Goal: Transaction & Acquisition: Book appointment/travel/reservation

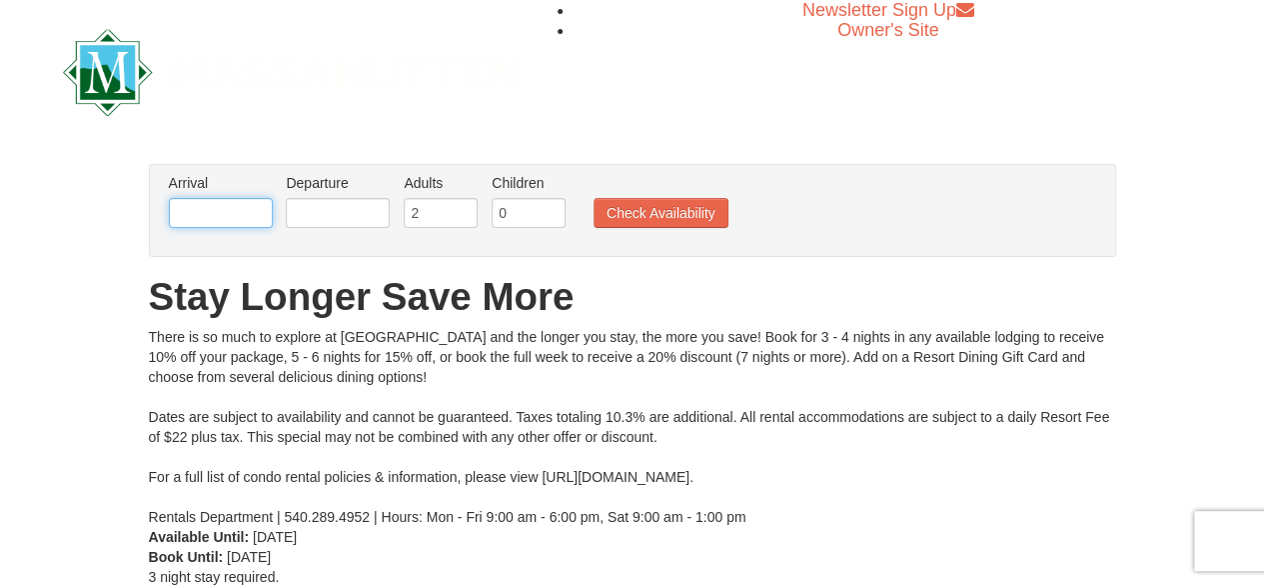
click at [242, 208] on input "text" at bounding box center [221, 213] width 104 height 30
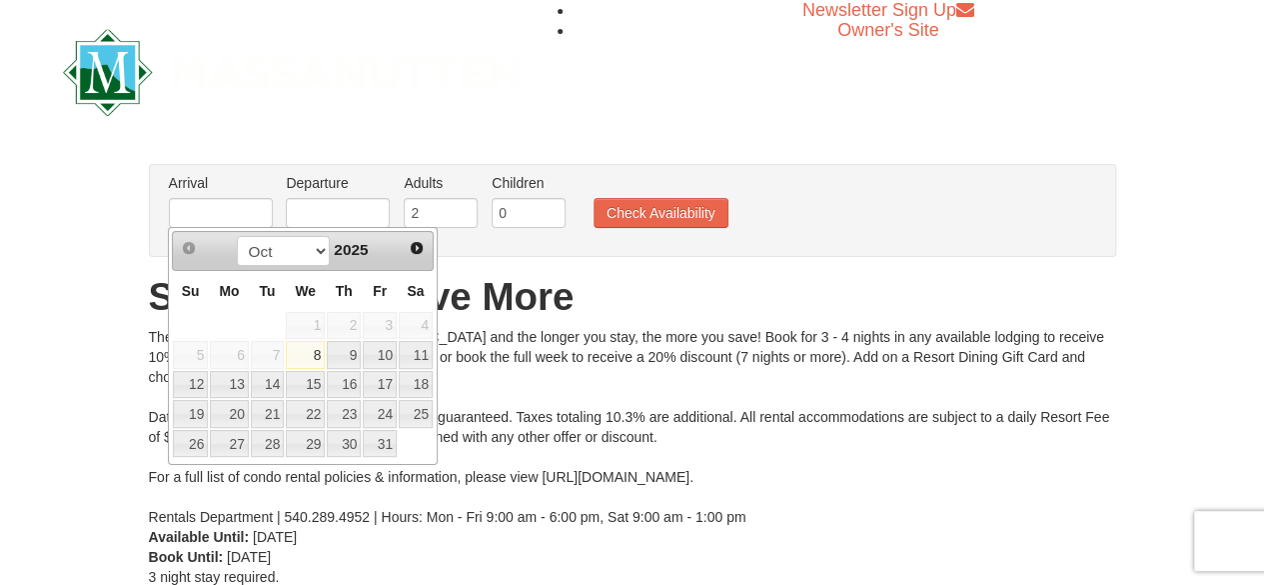
click at [425, 249] on link "Next" at bounding box center [417, 248] width 28 height 28
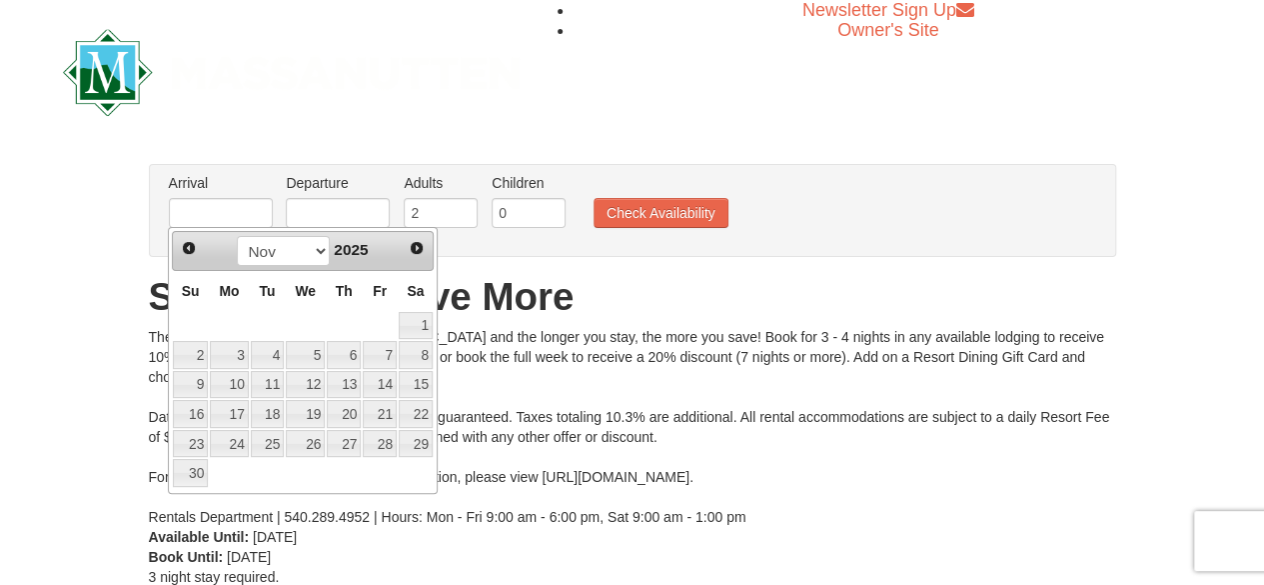
click at [424, 250] on span "Next" at bounding box center [417, 248] width 16 height 16
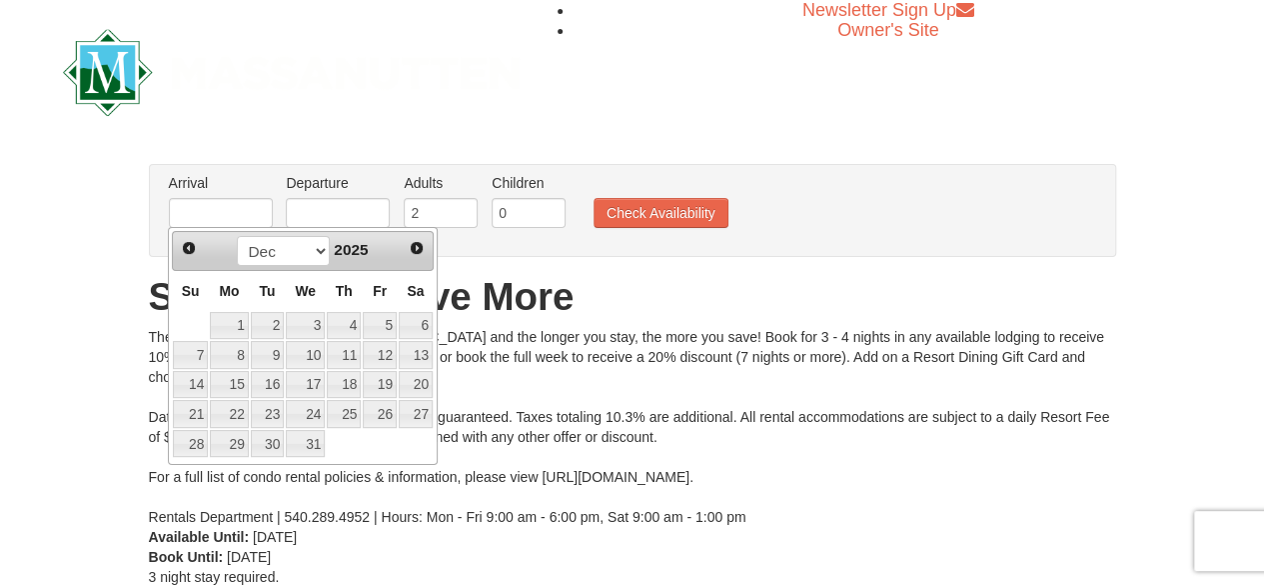
click at [429, 245] on link "Next" at bounding box center [417, 248] width 28 height 28
click at [435, 288] on div "Prev Next Jan Feb Mar Apr May Jun Jul Aug Sep Oct Nov Dec 2026 Su Mo Tu We Th F…" at bounding box center [303, 346] width 270 height 238
click at [422, 257] on link "Next" at bounding box center [417, 248] width 28 height 28
click at [351, 356] on link "12" at bounding box center [344, 355] width 34 height 28
type input "[DATE]"
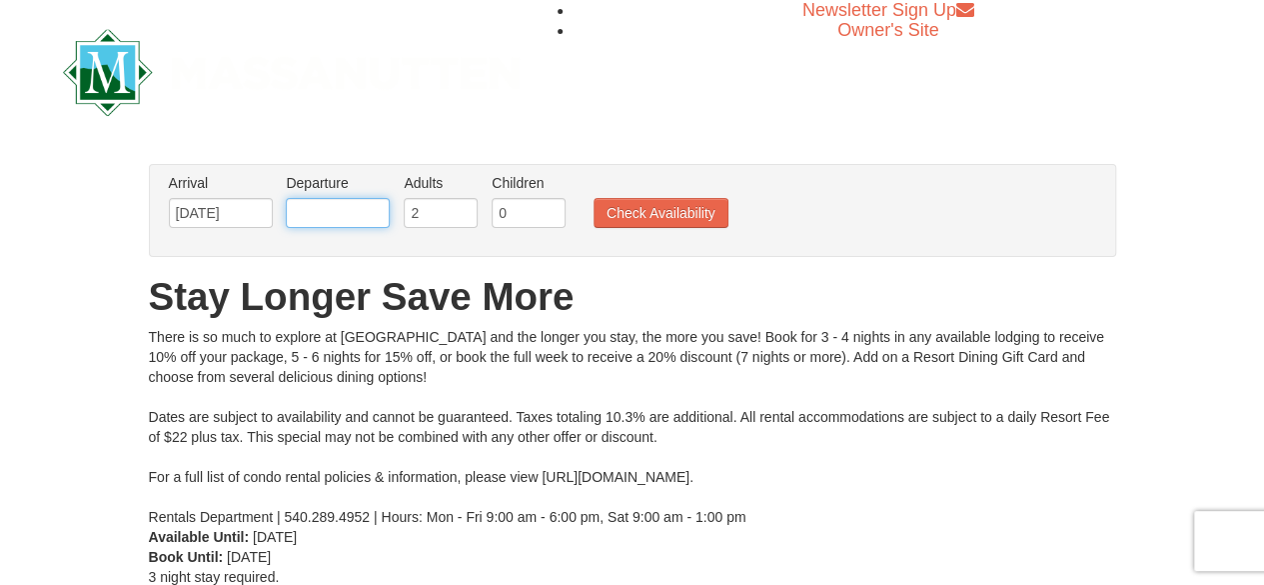
click at [363, 209] on input "text" at bounding box center [338, 213] width 104 height 30
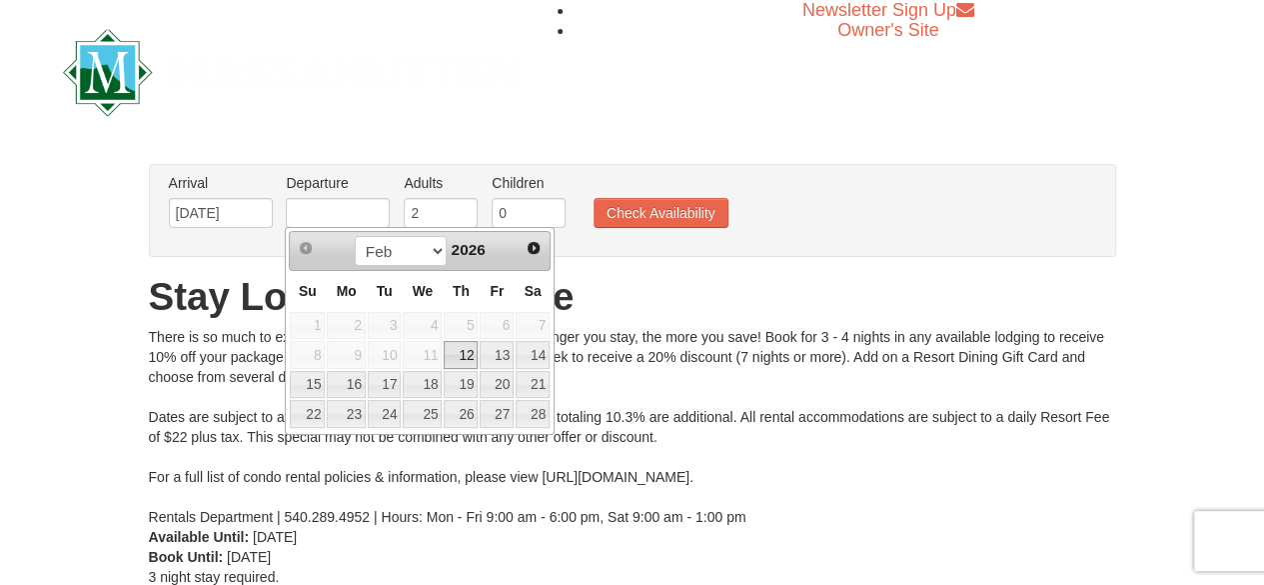
click at [354, 387] on link "16" at bounding box center [346, 385] width 38 height 28
type input "[DATE]"
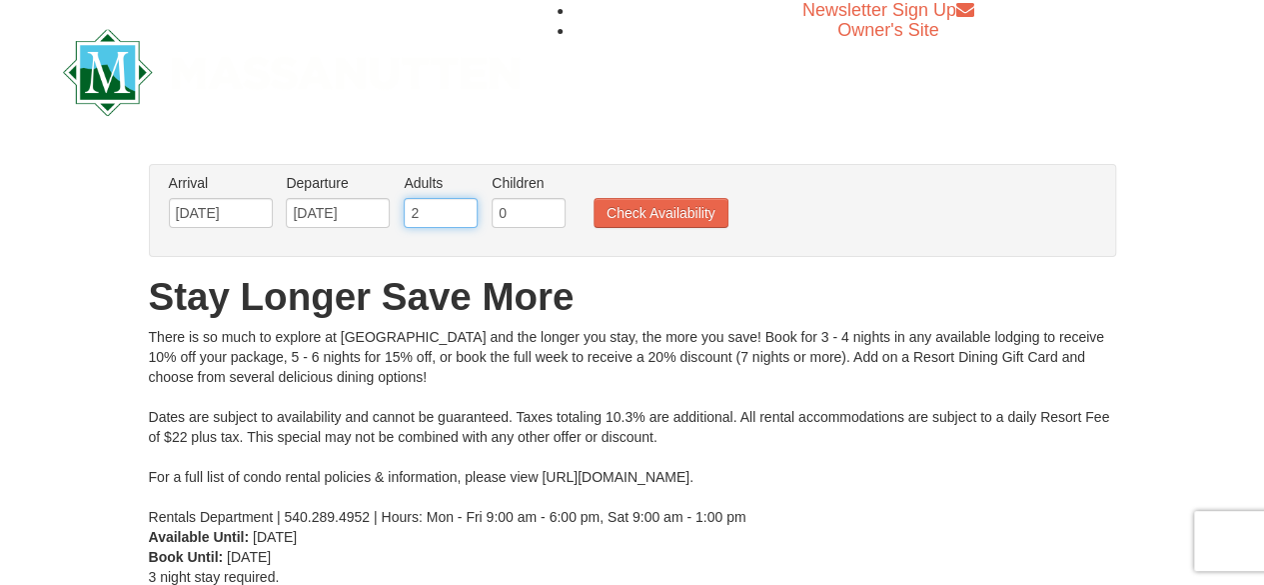
click at [446, 210] on input "2" at bounding box center [441, 213] width 74 height 30
click at [526, 217] on input "0" at bounding box center [529, 213] width 74 height 30
click at [545, 210] on input "1" at bounding box center [529, 213] width 74 height 30
click at [553, 216] on input "0" at bounding box center [529, 213] width 74 height 30
click at [551, 213] on input "0" at bounding box center [529, 213] width 74 height 30
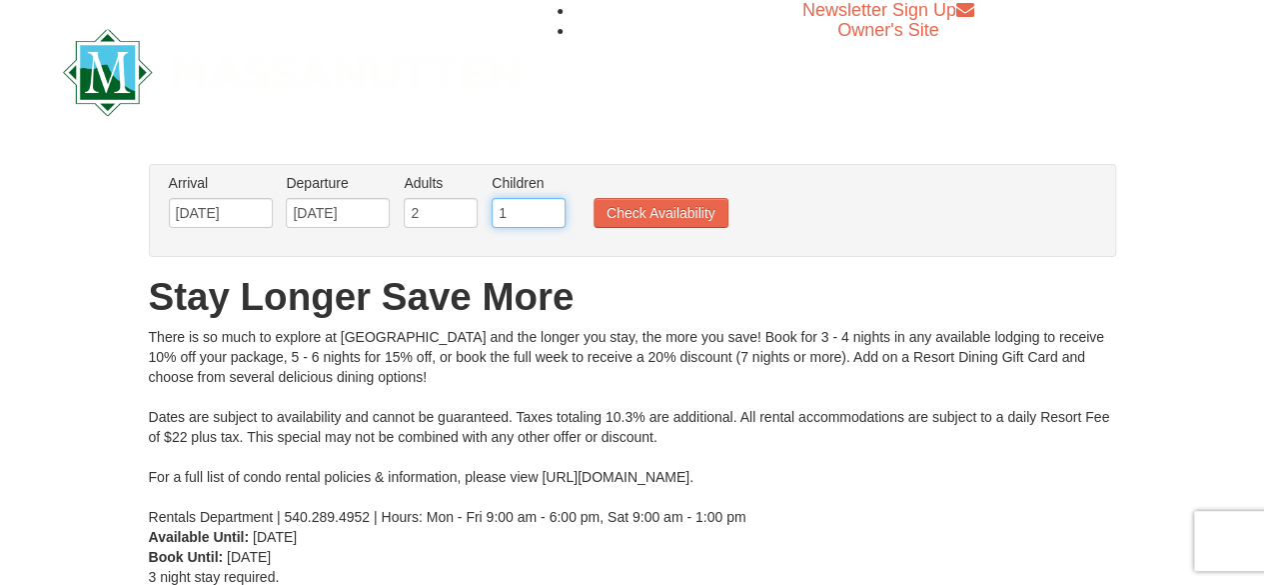
click at [554, 209] on input "1" at bounding box center [529, 213] width 74 height 30
click at [551, 209] on input "2" at bounding box center [529, 213] width 74 height 30
click at [555, 206] on input "3" at bounding box center [529, 213] width 74 height 30
type input "4"
click at [554, 208] on input "4" at bounding box center [529, 213] width 74 height 30
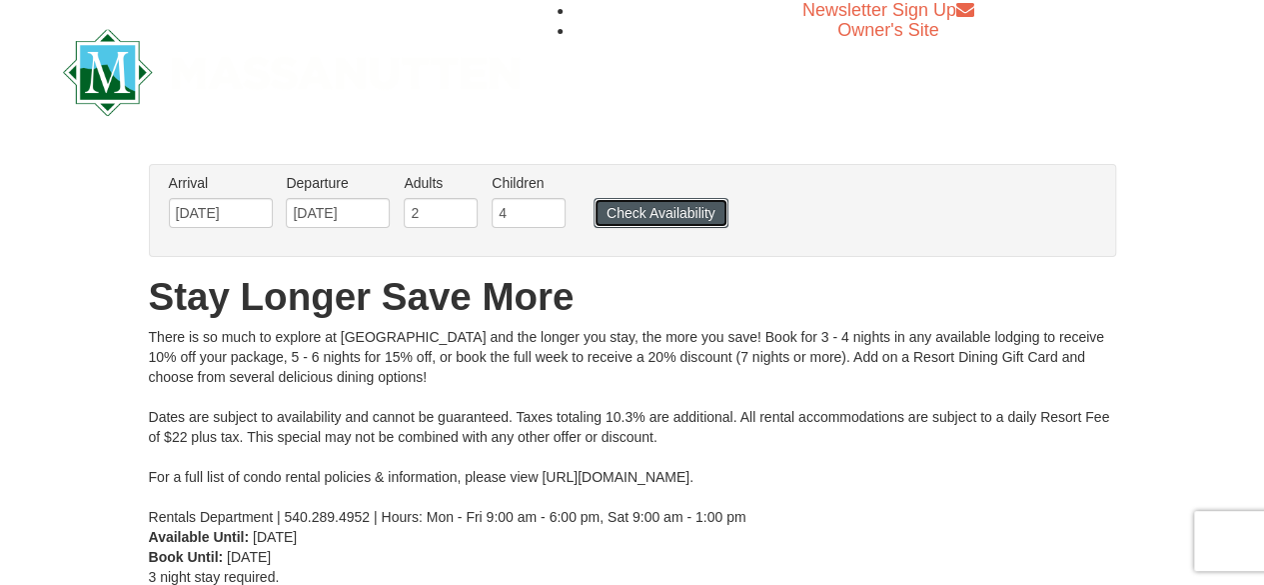
click at [675, 225] on button "Check Availability" at bounding box center [661, 213] width 135 height 30
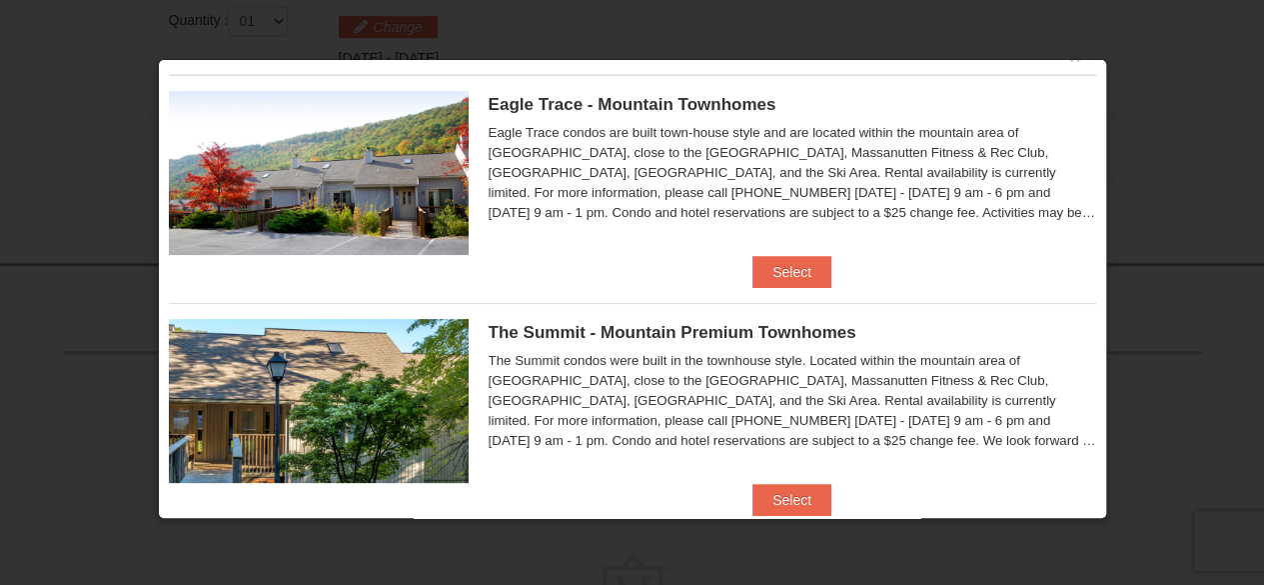
scroll to position [32, 0]
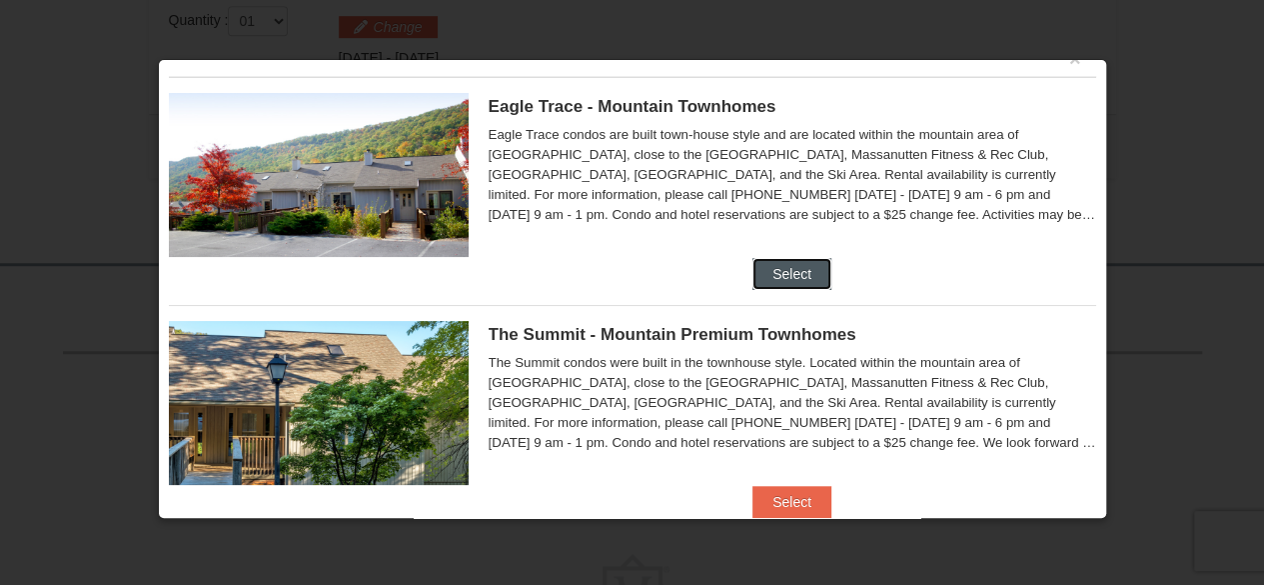
click at [794, 280] on button "Select" at bounding box center [791, 274] width 79 height 32
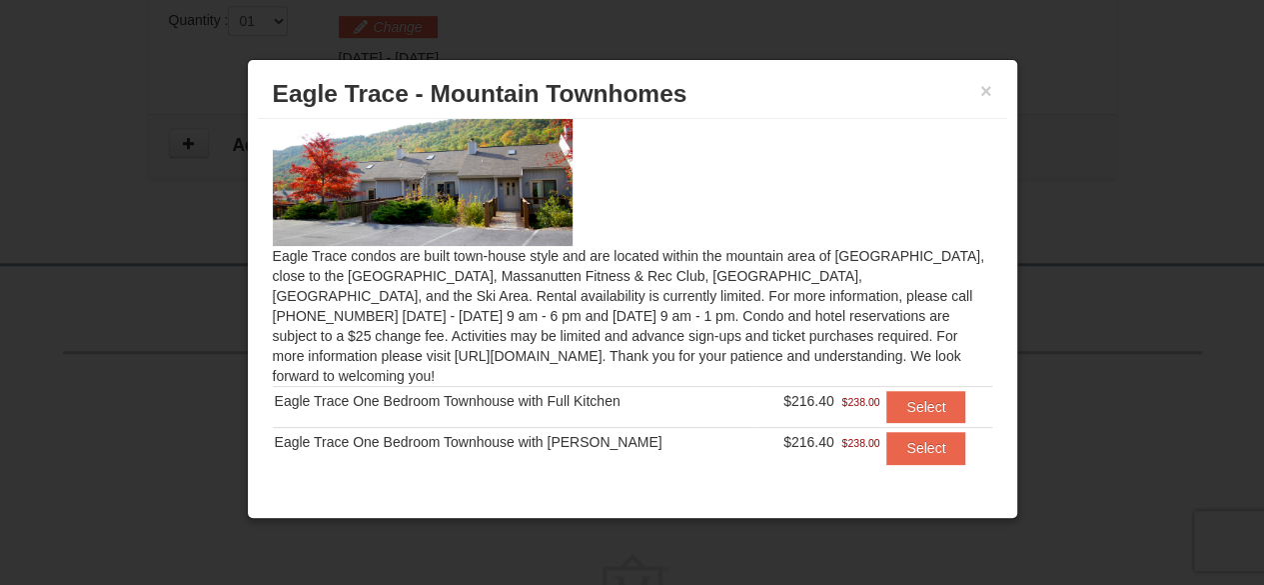
scroll to position [56, 0]
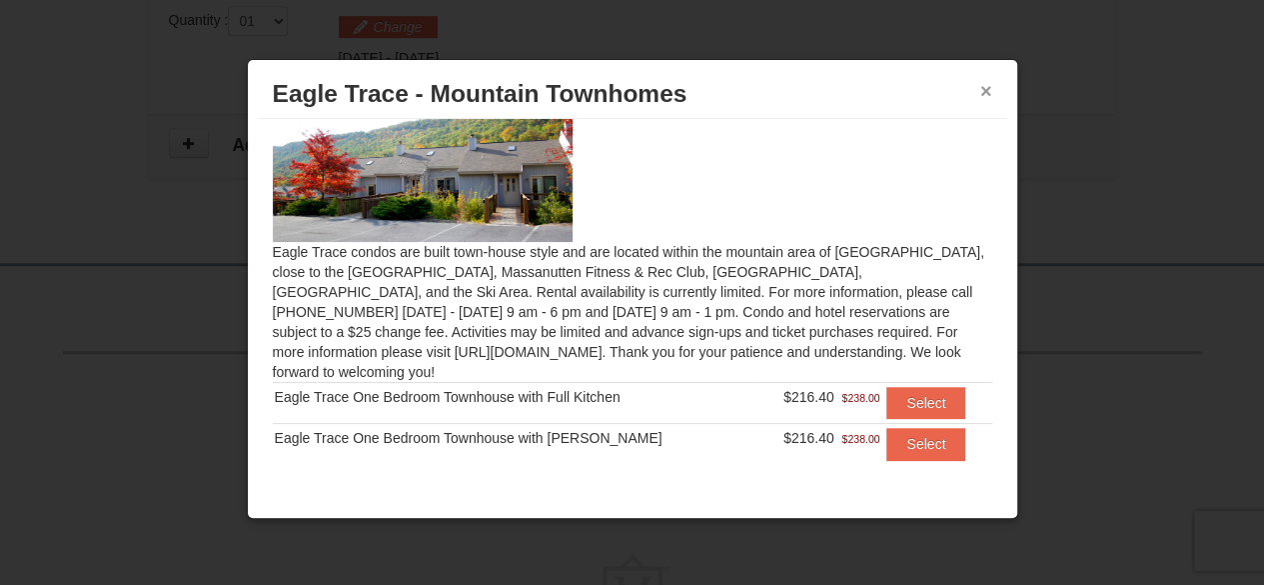
click at [987, 87] on button "×" at bounding box center [986, 91] width 12 height 20
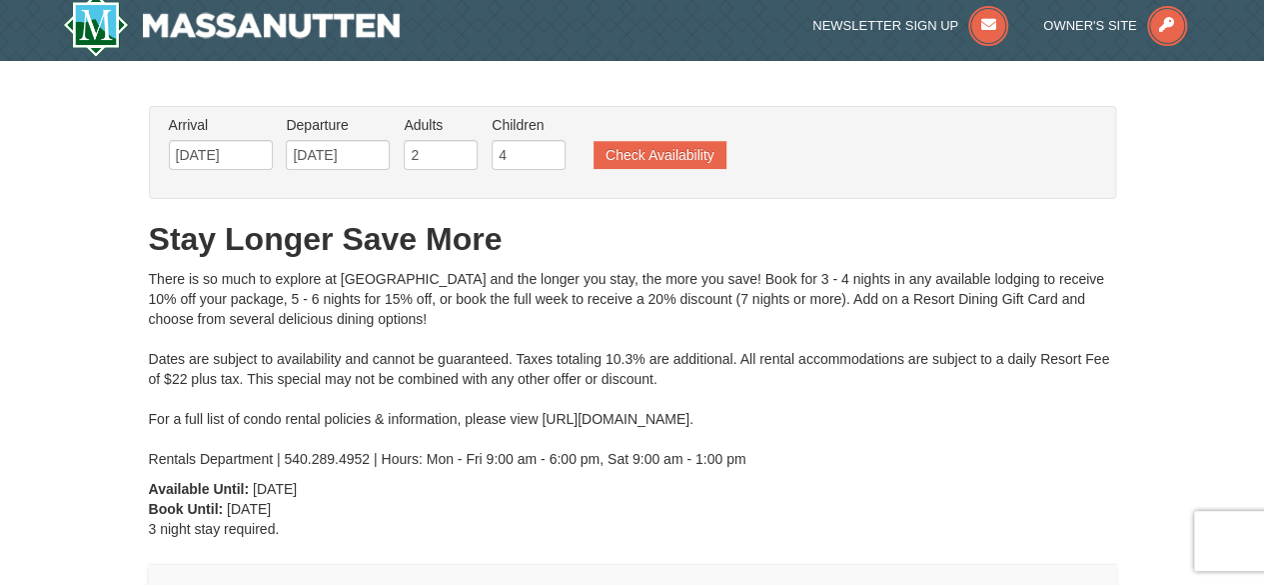
scroll to position [0, 0]
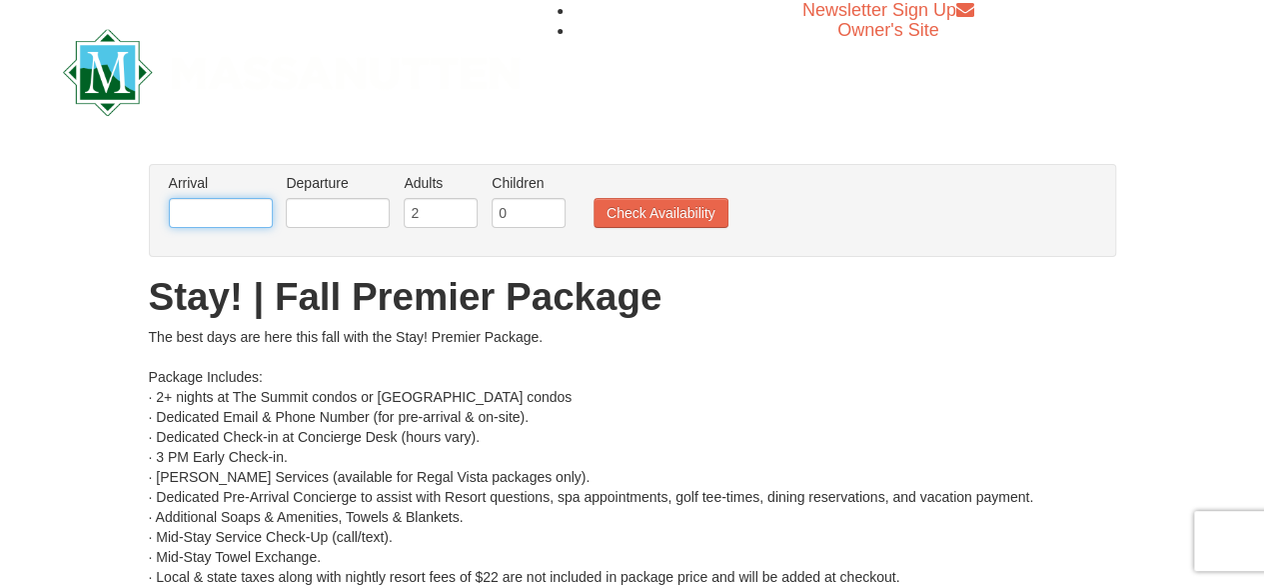
click at [254, 218] on input "text" at bounding box center [221, 213] width 104 height 30
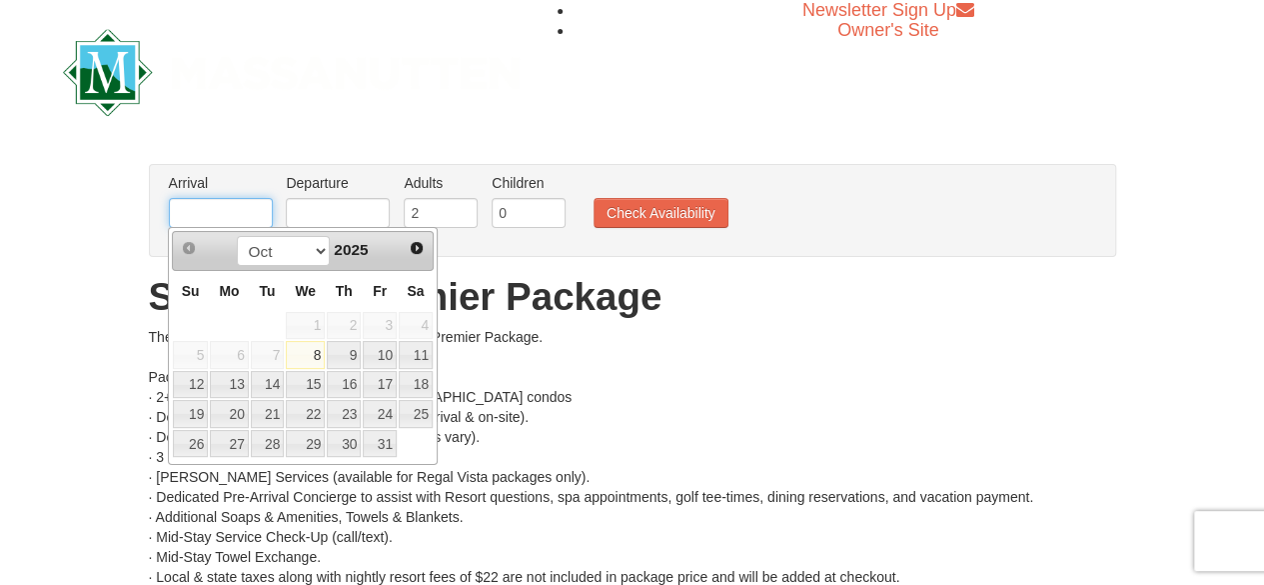
type input "[DATE]"
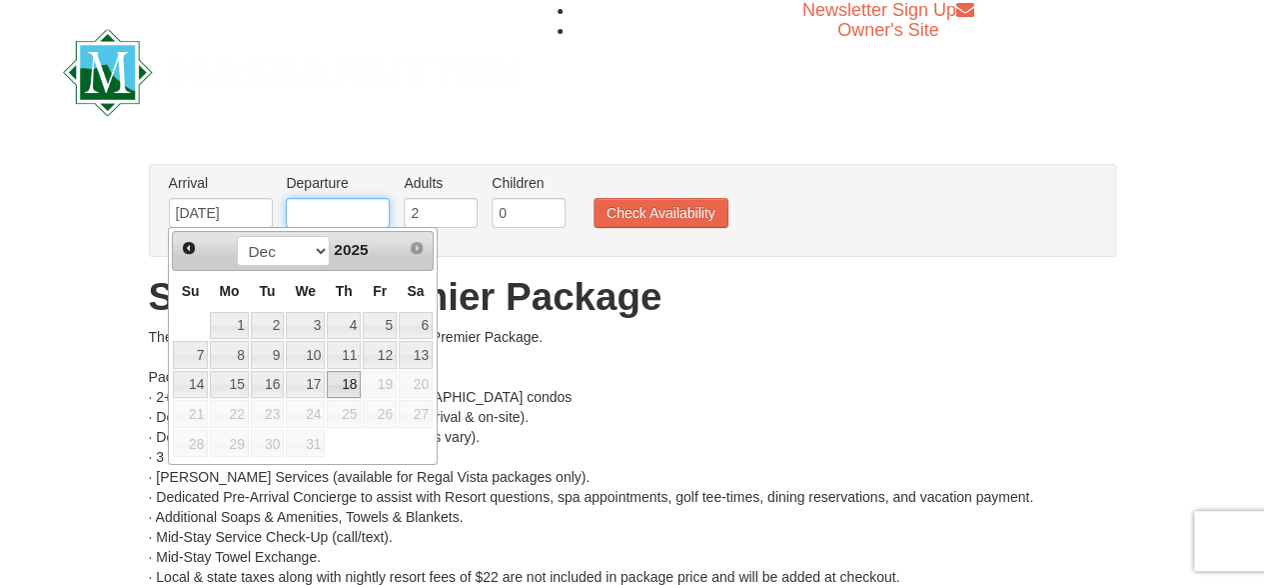
click at [352, 218] on input "text" at bounding box center [338, 213] width 104 height 30
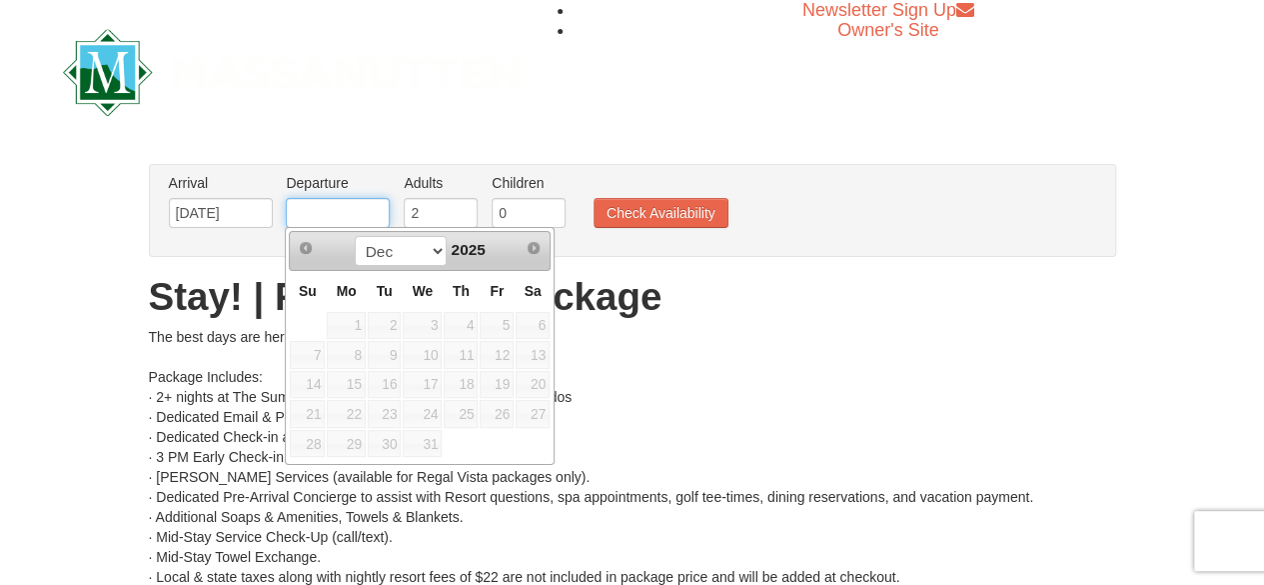
type input "[DATE]"
click at [245, 210] on input "[DATE]" at bounding box center [221, 213] width 104 height 30
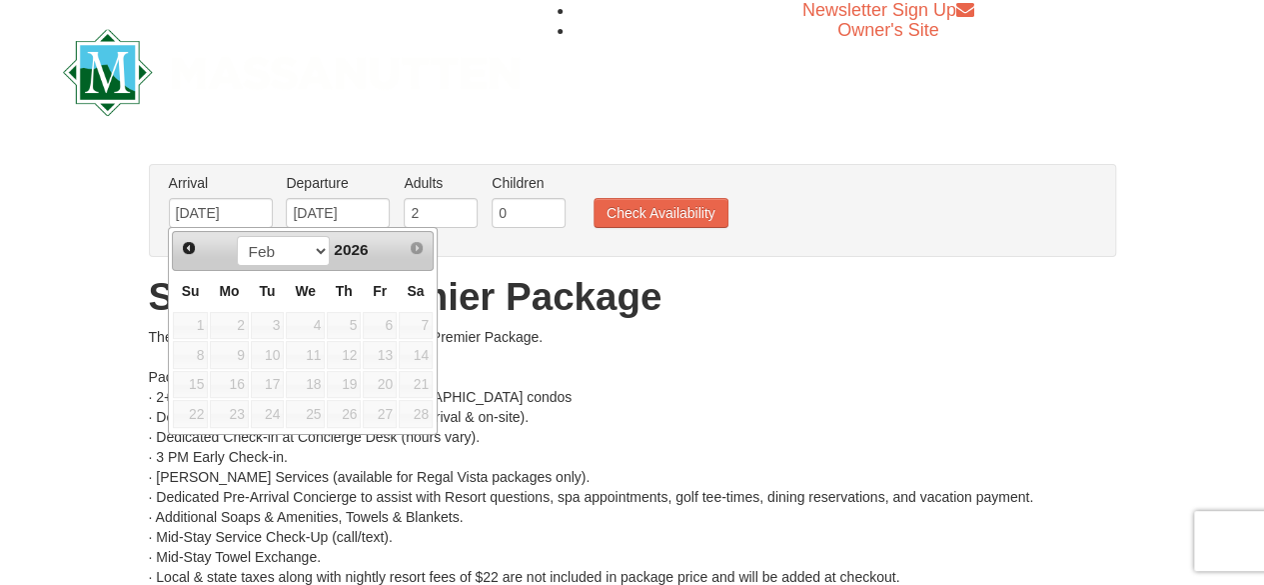
click at [190, 245] on span "Prev" at bounding box center [189, 248] width 16 height 16
click at [186, 251] on span "Prev" at bounding box center [189, 248] width 16 height 16
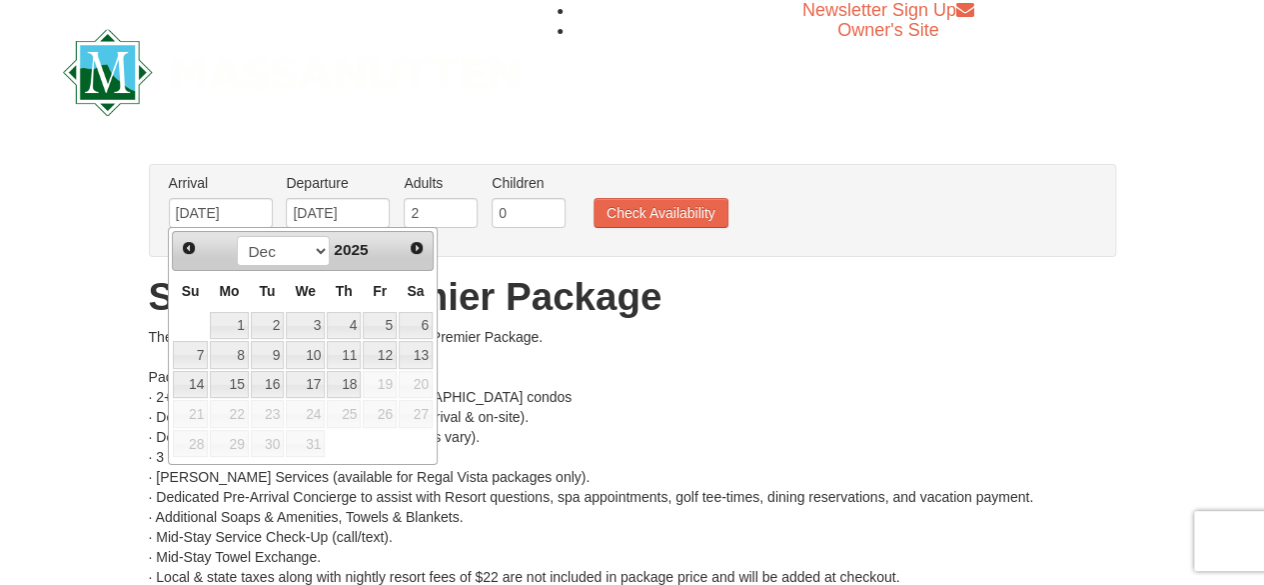
click at [186, 256] on link "Prev" at bounding box center [189, 248] width 28 height 28
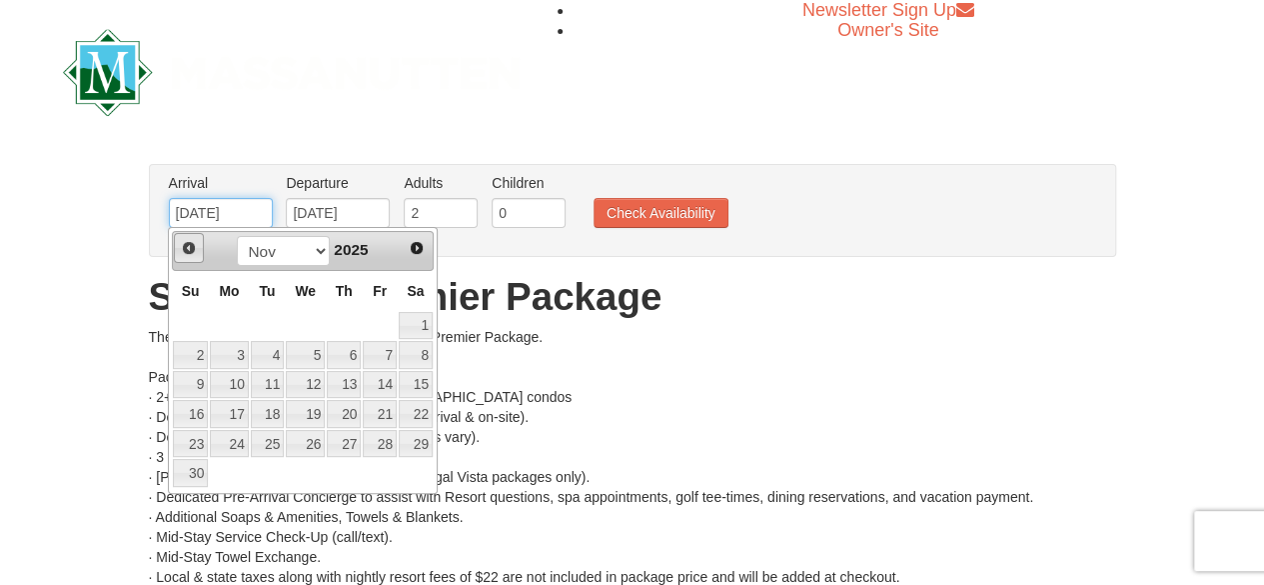
click at [250, 213] on input "[DATE]" at bounding box center [221, 213] width 104 height 30
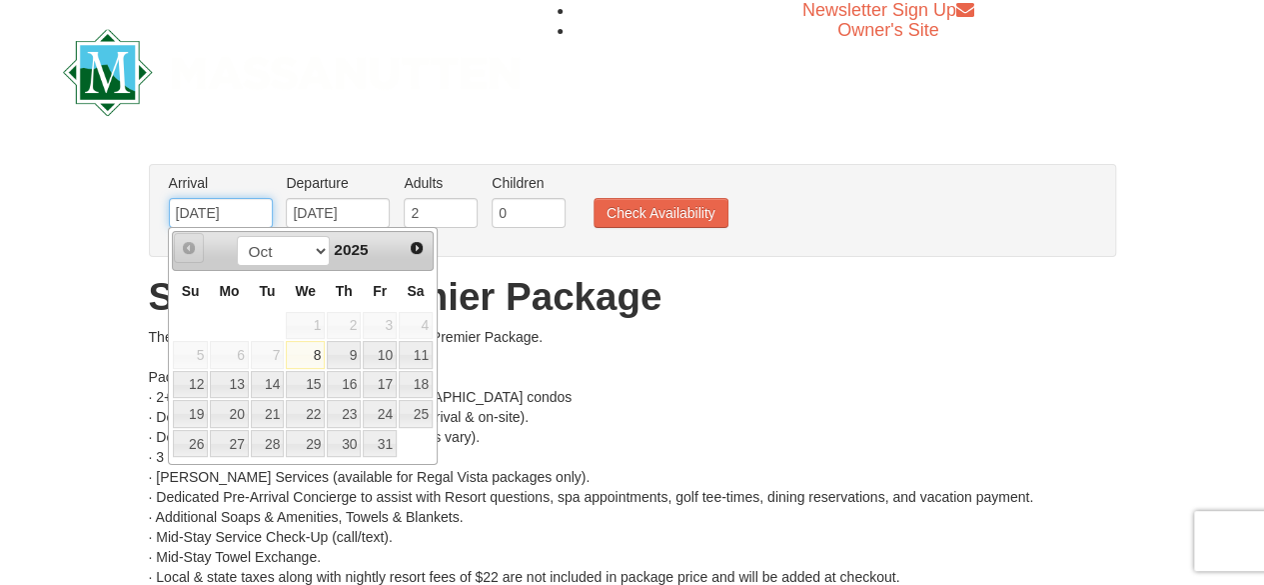
type input "02/12/2025"
click at [369, 212] on input "[DATE]" at bounding box center [338, 213] width 104 height 30
type input "12/18/2025"
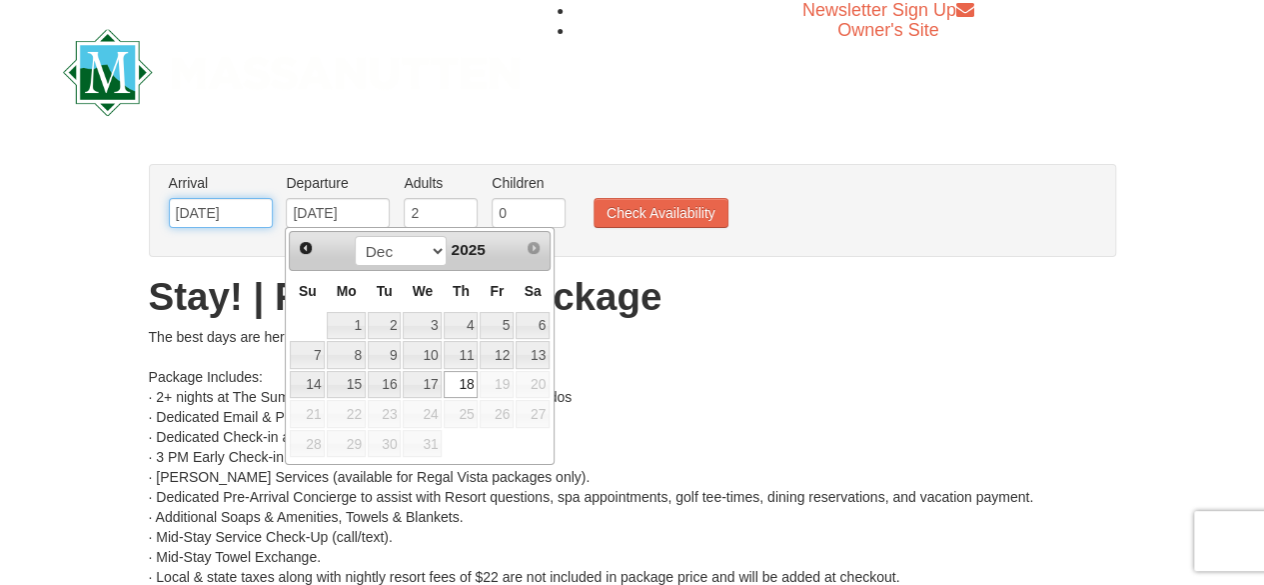
click at [237, 206] on input "02/12/2025" at bounding box center [221, 213] width 104 height 30
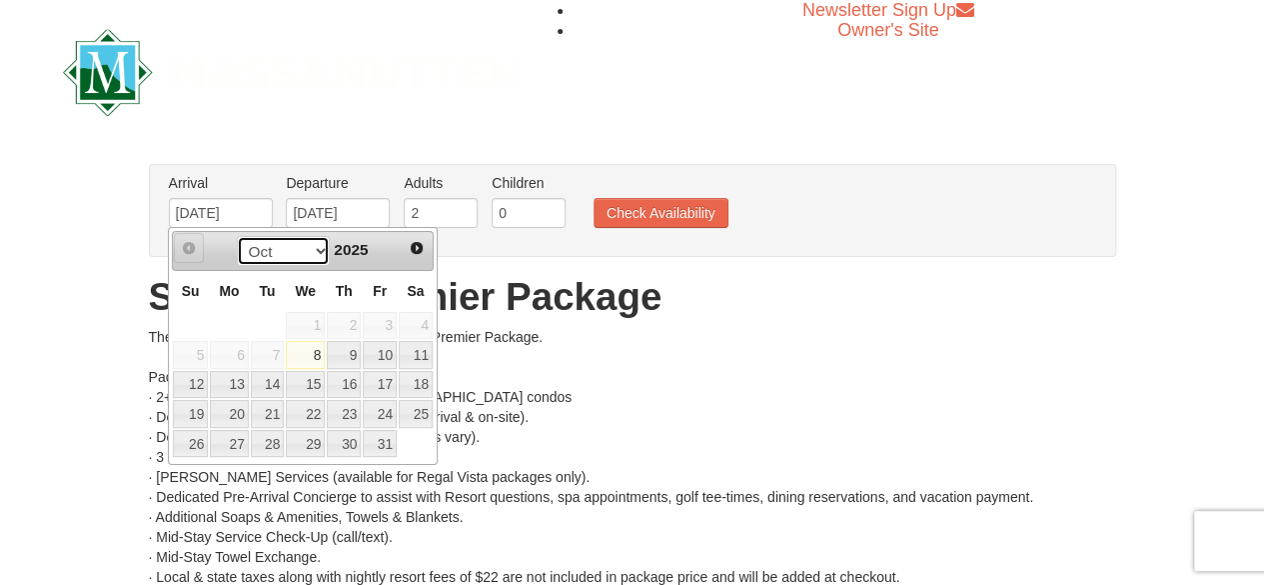
click at [310, 257] on select "Oct Nov Dec" at bounding box center [283, 251] width 93 height 30
click at [312, 251] on select "Oct Nov Dec" at bounding box center [283, 251] width 93 height 30
click at [252, 210] on input "10/08/2025" at bounding box center [221, 213] width 104 height 30
click at [414, 251] on span "Next" at bounding box center [417, 248] width 16 height 16
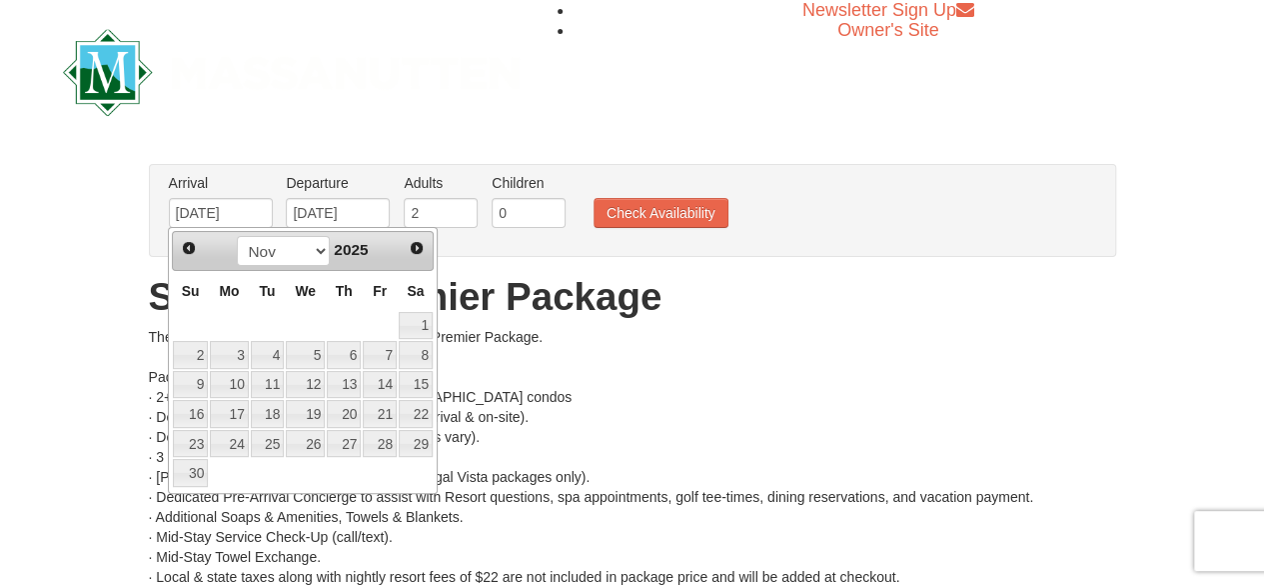
click at [415, 247] on span "Next" at bounding box center [417, 248] width 16 height 16
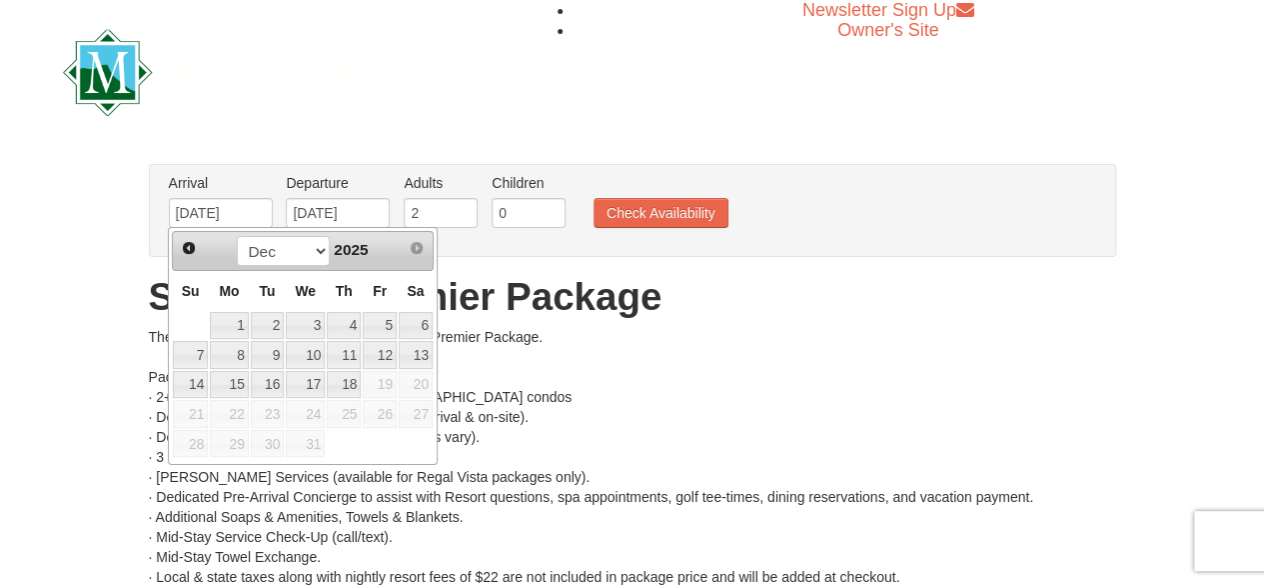
click at [415, 248] on span "Next" at bounding box center [417, 248] width 16 height 16
click at [412, 251] on span "Next" at bounding box center [417, 248] width 16 height 16
click at [242, 210] on input "10/08/2025" at bounding box center [221, 213] width 104 height 30
type input "1"
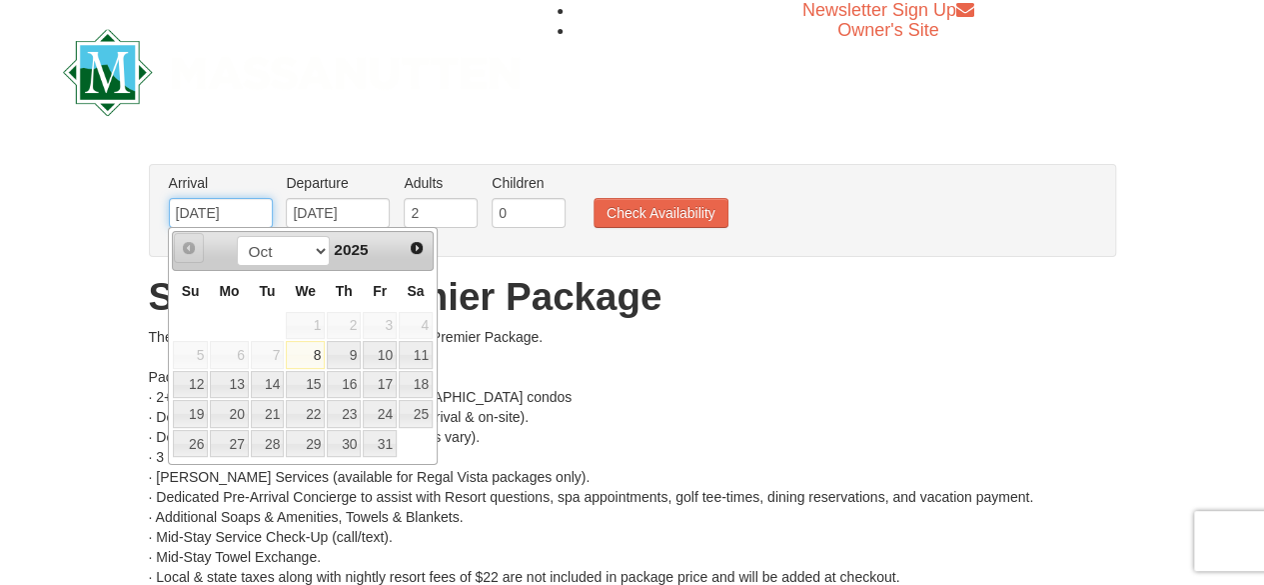
type input "02/13/2025"
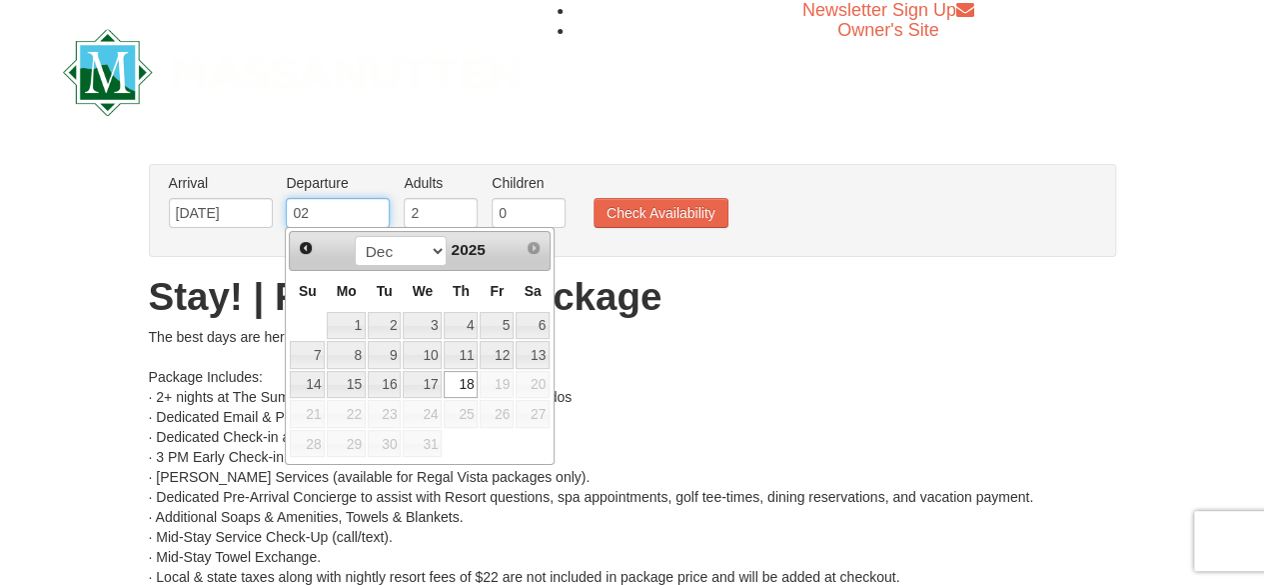
type input "[DATE]"
click at [523, 212] on input "0" at bounding box center [529, 213] width 74 height 30
type input "10/08/2025"
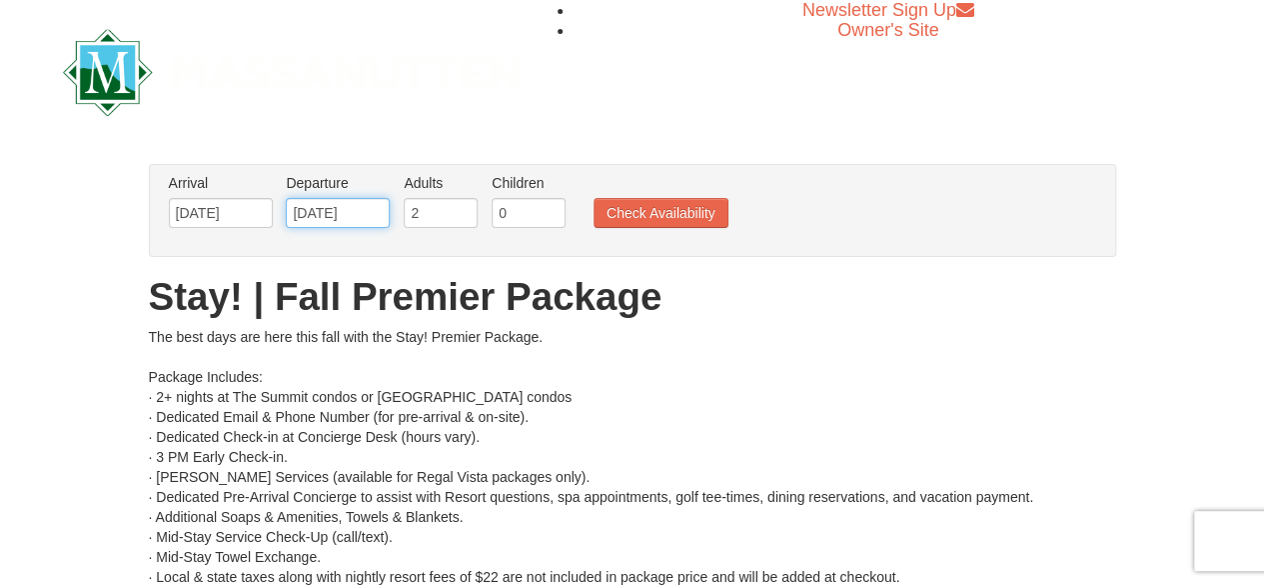
click at [373, 216] on input "[DATE]" at bounding box center [338, 213] width 104 height 30
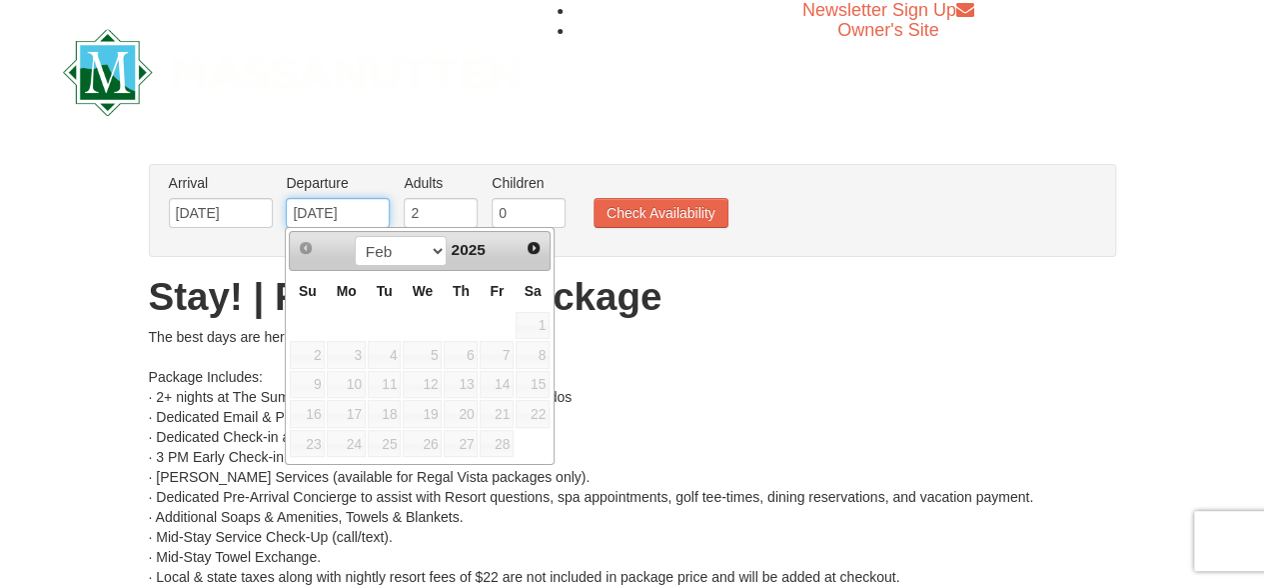
type input "02/16/2025"
click at [240, 216] on input "10/08/2025" at bounding box center [221, 213] width 104 height 30
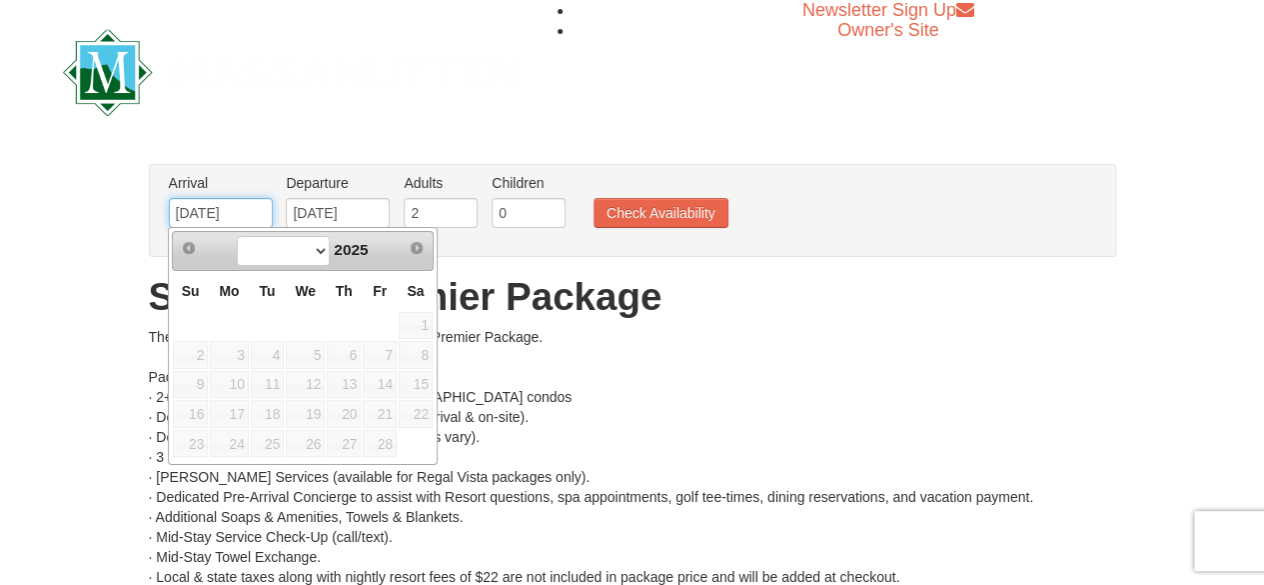
click at [212, 218] on input "02/16/2025" at bounding box center [221, 213] width 104 height 30
click at [668, 210] on button "Check Availability" at bounding box center [661, 213] width 135 height 30
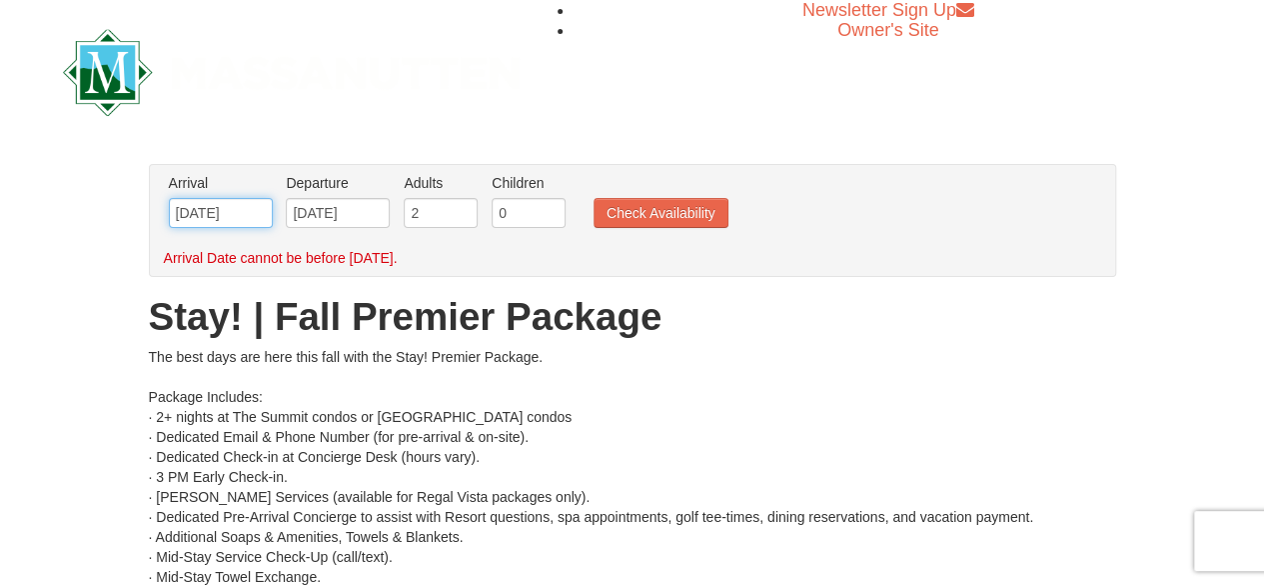
click at [241, 214] on input "02/13/2025" at bounding box center [221, 213] width 104 height 30
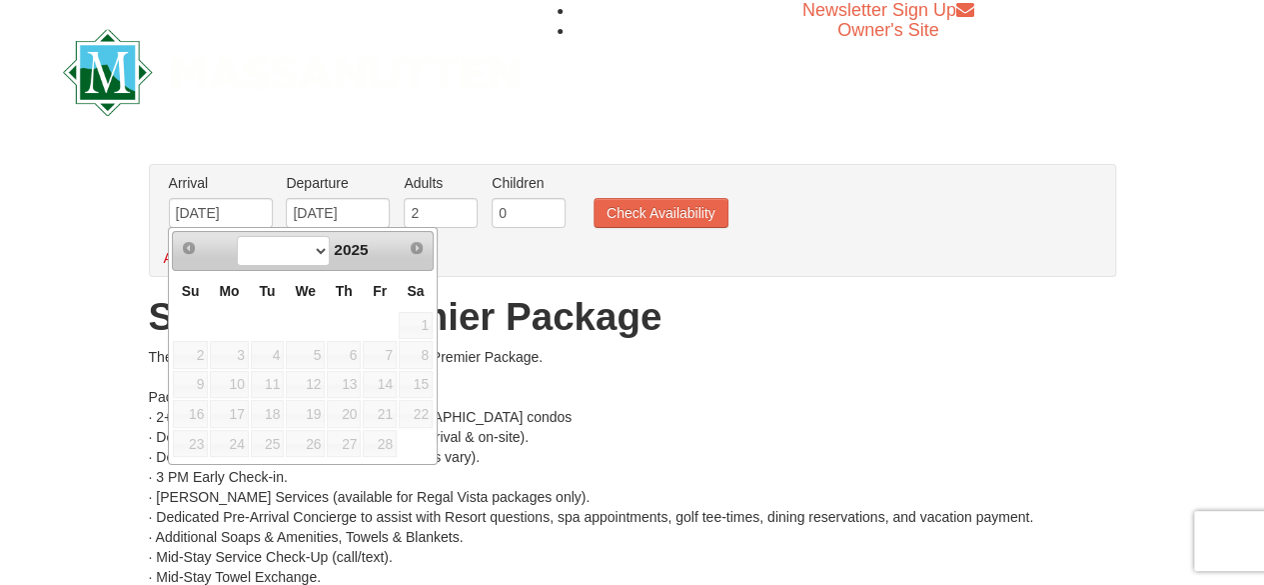
click at [404, 252] on link "Next" at bounding box center [417, 248] width 28 height 28
click at [301, 254] on select at bounding box center [283, 251] width 93 height 30
click at [252, 206] on input "02/13/2025" at bounding box center [221, 213] width 104 height 30
type input "02/13/2026"
click at [368, 209] on input "02/16/2025" at bounding box center [338, 213] width 104 height 30
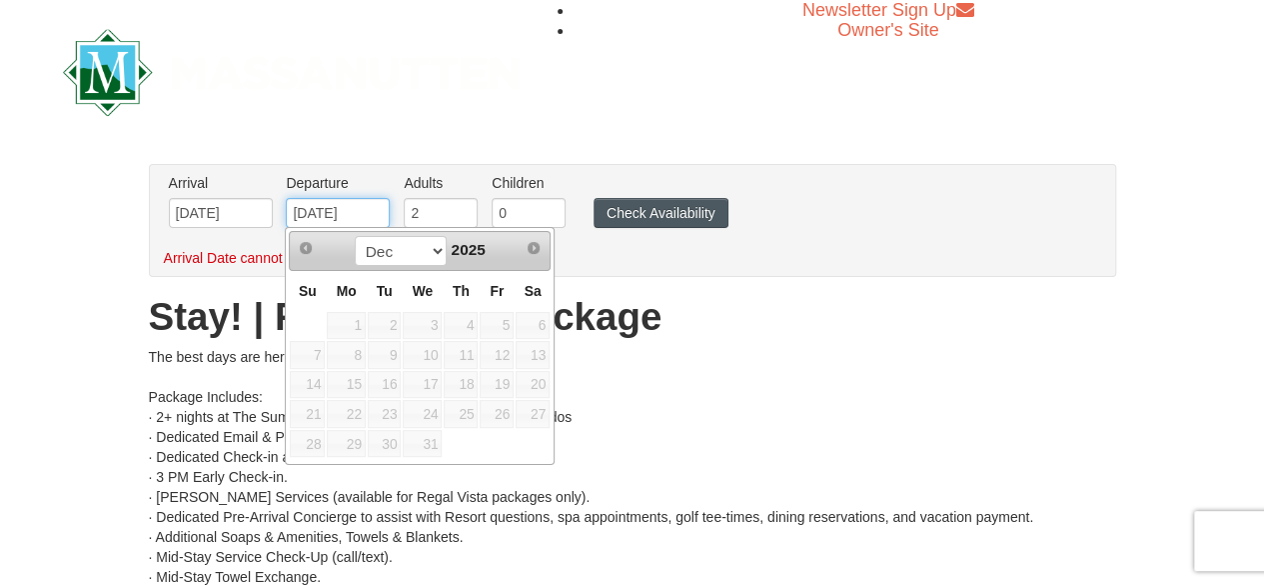
type input "12/18/2026"
click at [653, 224] on button "Check Availability" at bounding box center [661, 213] width 135 height 30
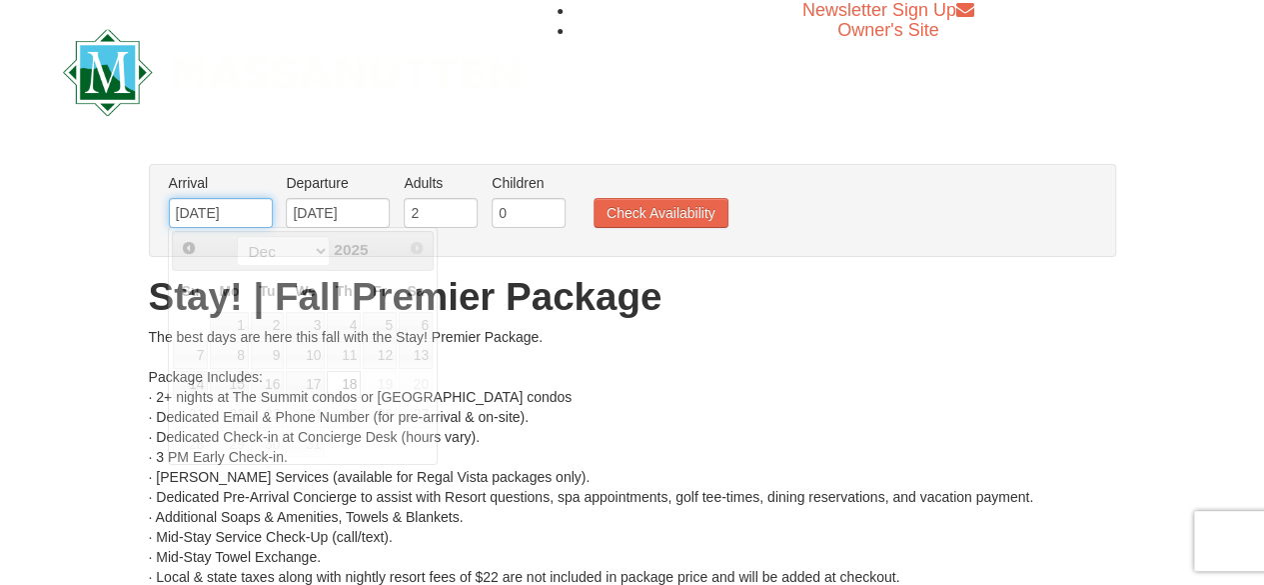
click at [244, 222] on input "[DATE]" at bounding box center [221, 213] width 104 height 30
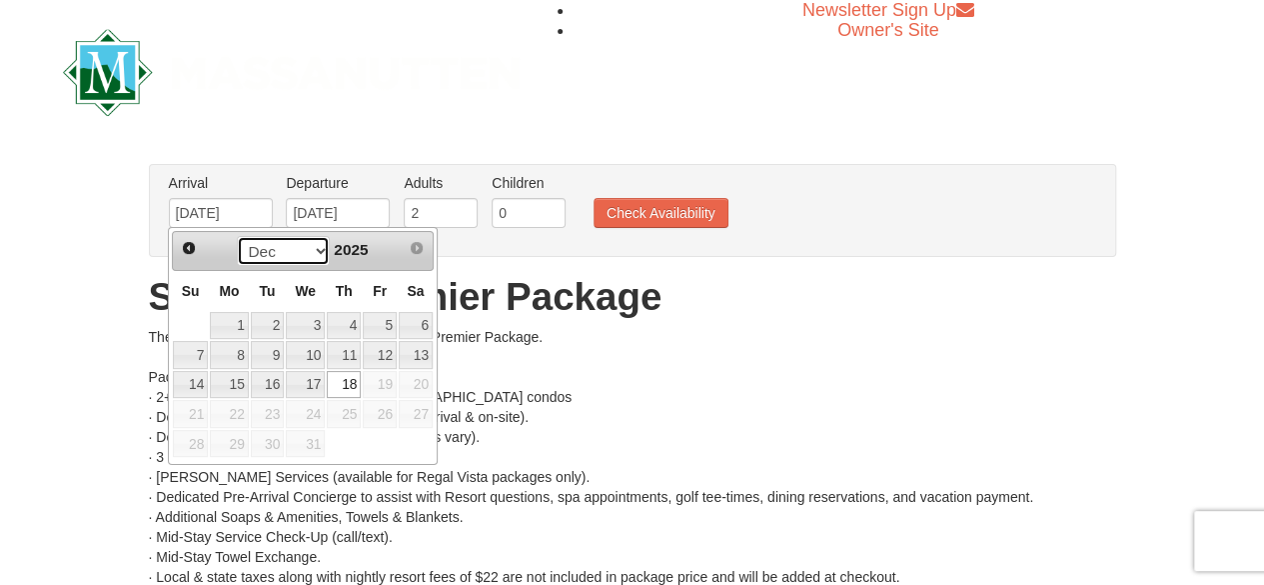
click at [312, 251] on select "Oct Nov Dec" at bounding box center [283, 251] width 93 height 30
click at [342, 254] on span "2025" at bounding box center [351, 249] width 34 height 17
click at [190, 248] on span "Prev" at bounding box center [189, 248] width 16 height 16
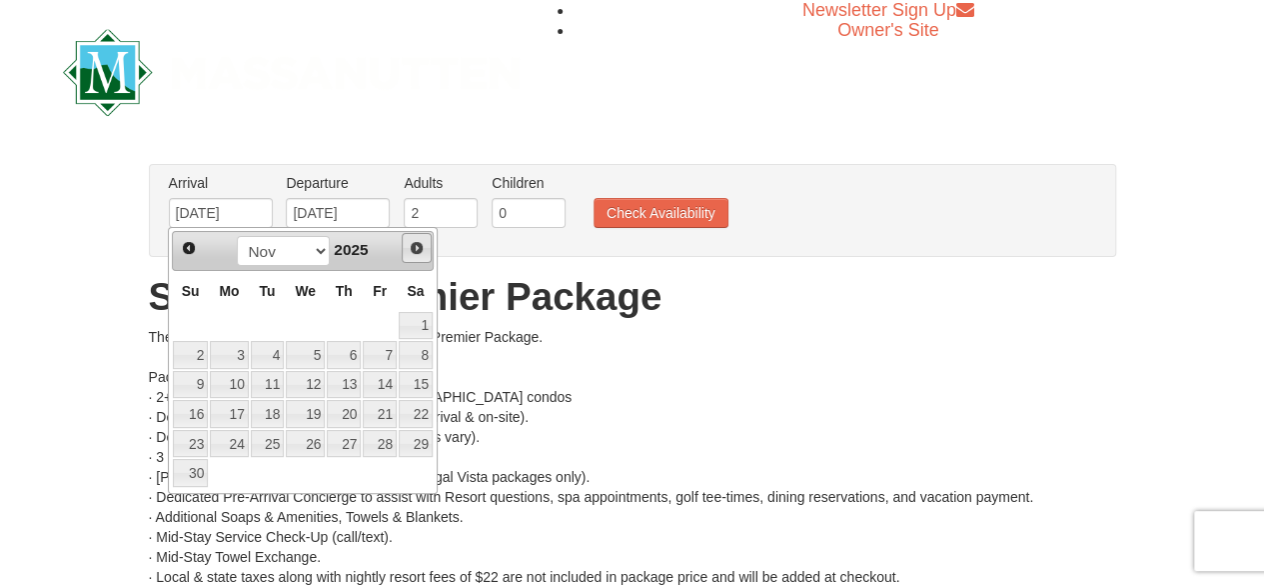
click at [420, 249] on span "Next" at bounding box center [417, 248] width 16 height 16
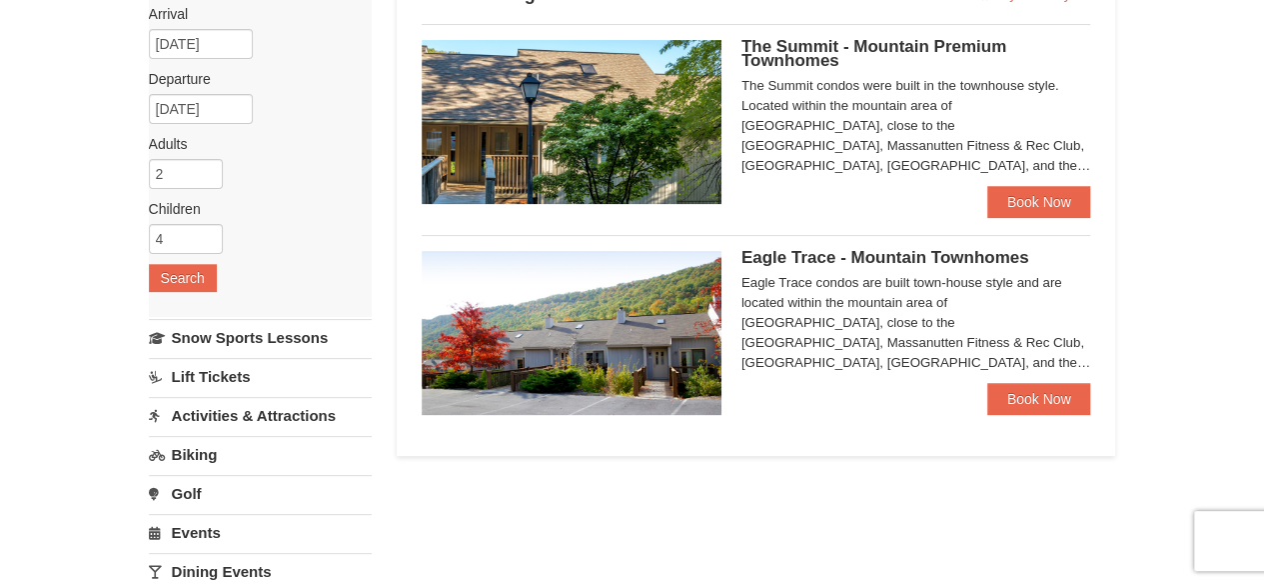
scroll to position [182, 0]
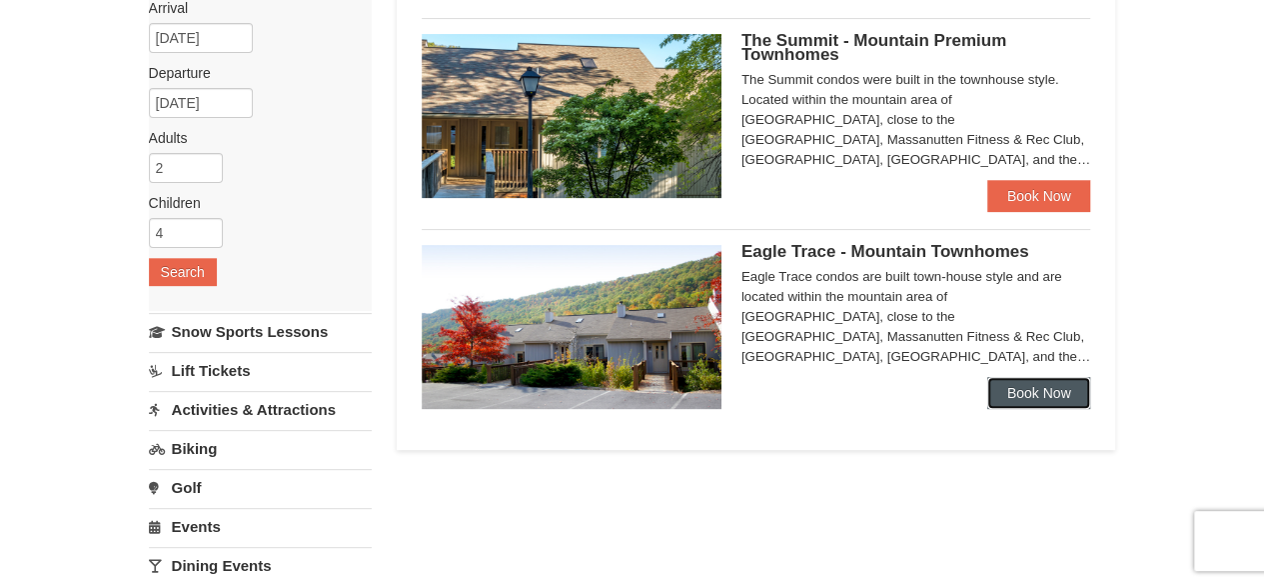
click at [1063, 404] on link "Book Now" at bounding box center [1039, 393] width 104 height 32
